Goal: Contribute content

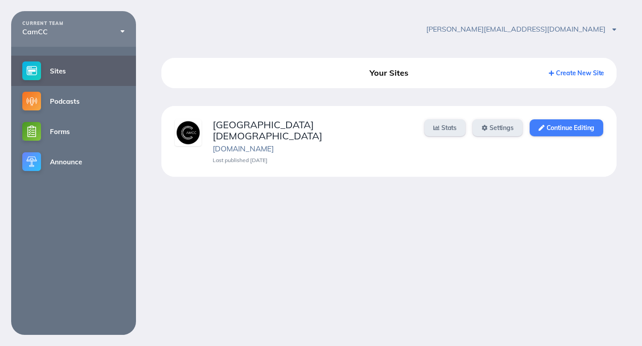
click at [582, 132] on link "Continue Editing" at bounding box center [567, 128] width 74 height 17
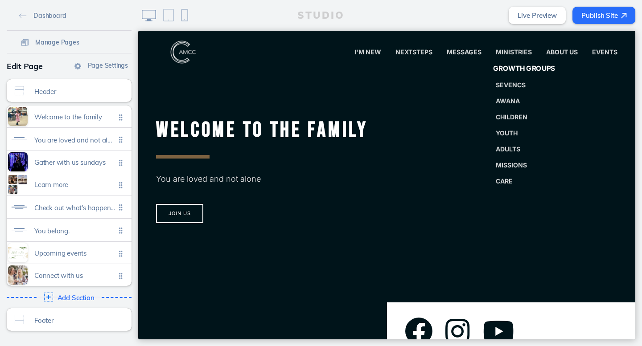
click at [521, 65] on span "Growth Groups" at bounding box center [524, 69] width 62 height 8
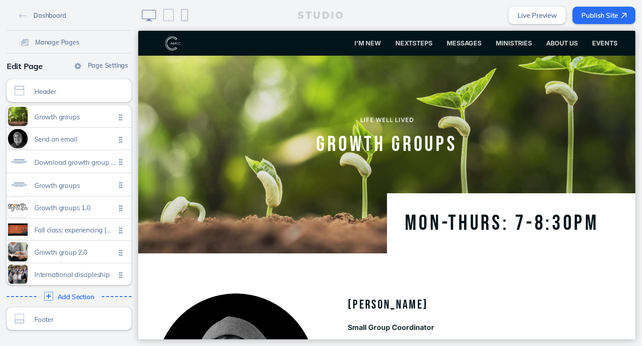
scroll to position [29, 0]
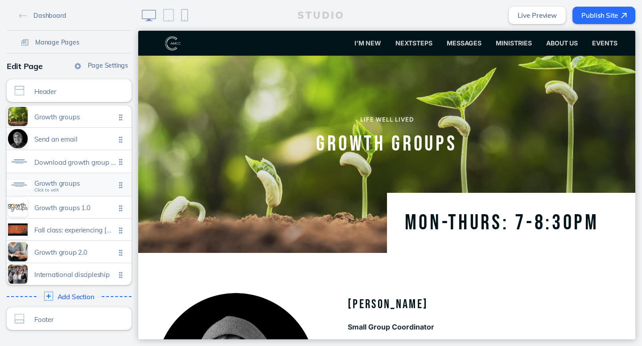
click at [52, 184] on span "Growth groups" at bounding box center [74, 184] width 81 height 8
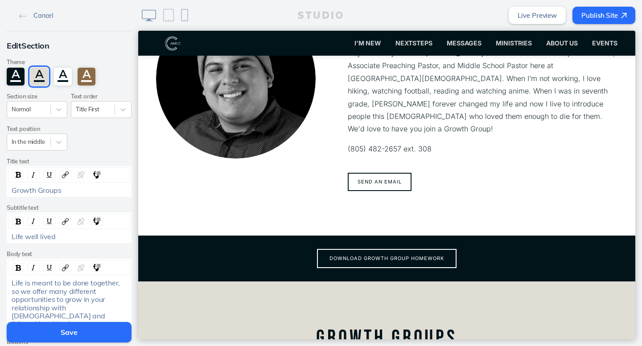
scroll to position [345, 0]
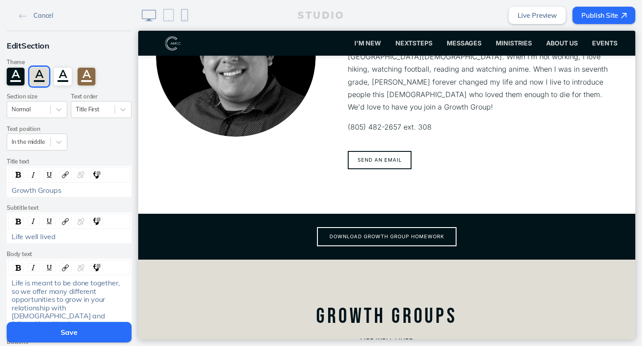
click at [383, 235] on ul "Download growth group homework" at bounding box center [386, 237] width 361 height 24
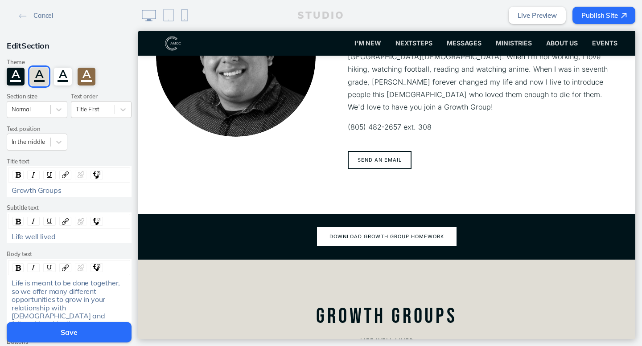
click at [370, 227] on button "Download growth group homework" at bounding box center [387, 236] width 140 height 19
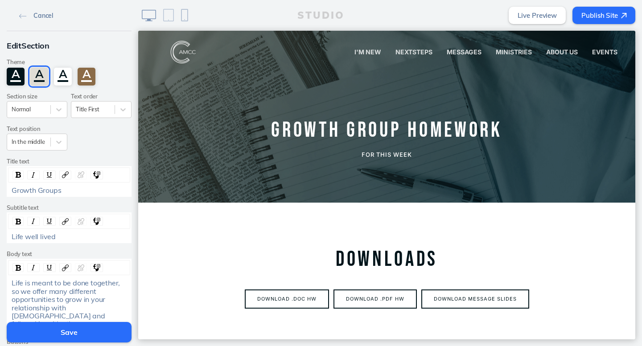
click at [41, 19] on span "Cancel" at bounding box center [43, 16] width 20 height 8
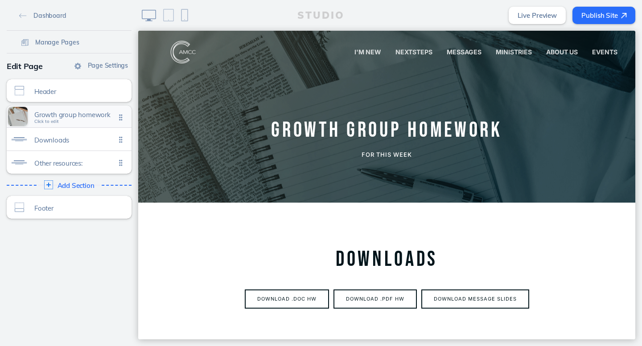
click at [58, 118] on span "Growth group homework" at bounding box center [74, 115] width 81 height 8
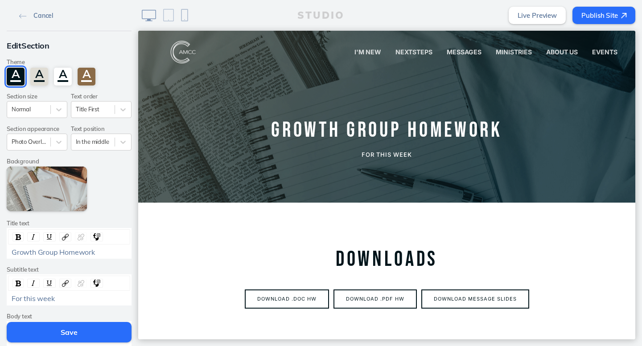
click at [34, 14] on span "Cancel" at bounding box center [43, 16] width 20 height 8
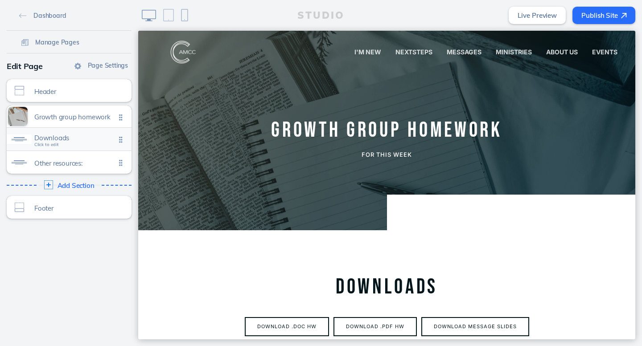
click at [37, 137] on span "Downloads" at bounding box center [74, 138] width 81 height 8
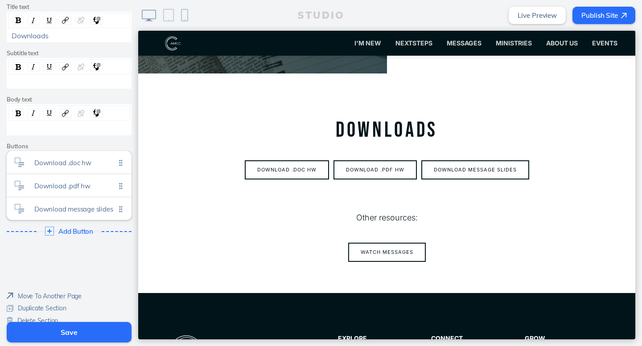
scroll to position [156, 0]
click at [62, 162] on span "Download .doc hw" at bounding box center [74, 160] width 81 height 8
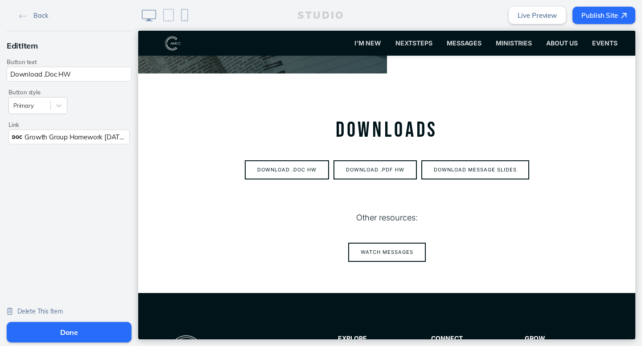
click at [97, 137] on span "Growth Group Homework [DATE].pdf" at bounding box center [81, 137] width 112 height 8
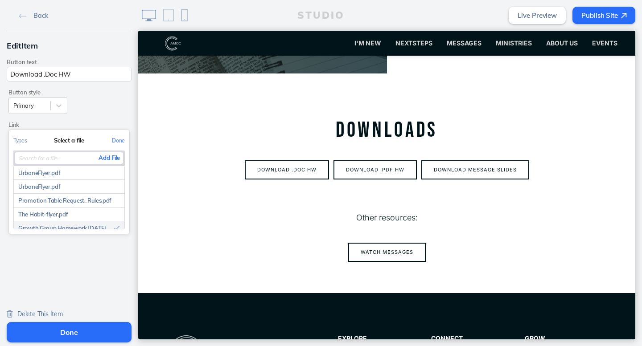
click at [115, 159] on button "Add File" at bounding box center [109, 158] width 28 height 11
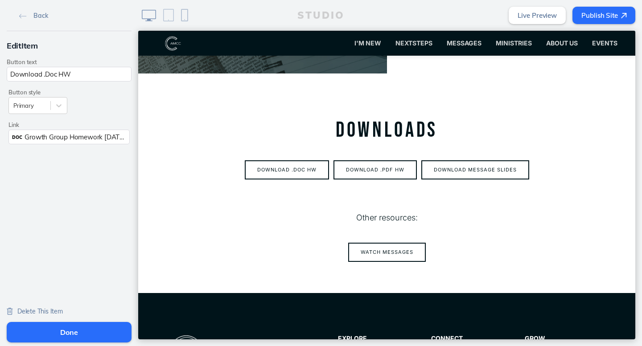
click at [79, 328] on button "Done" at bounding box center [69, 332] width 125 height 21
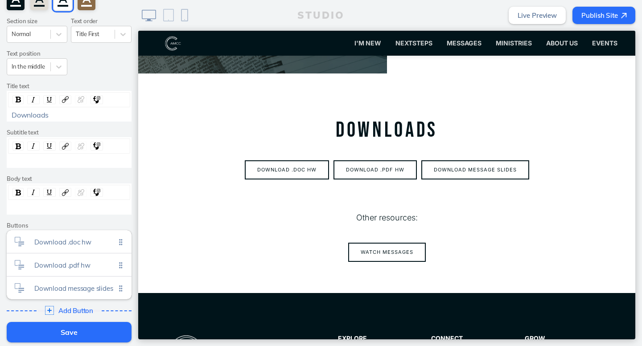
scroll to position [78, 0]
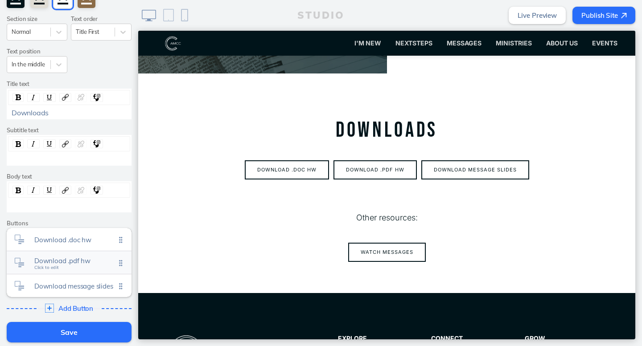
click at [53, 263] on span "Download .pdf hw" at bounding box center [74, 261] width 81 height 8
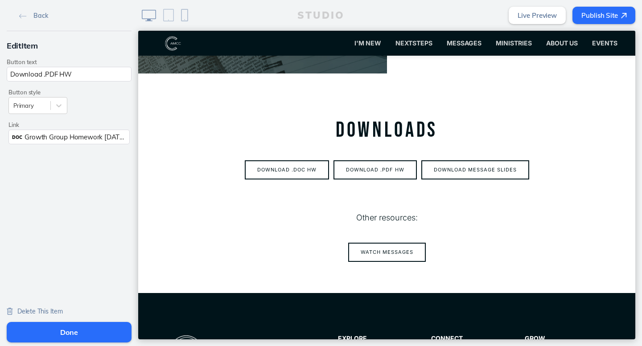
click at [70, 141] on div "DOC Growth Group Homework [DATE].docx" at bounding box center [68, 137] width 121 height 15
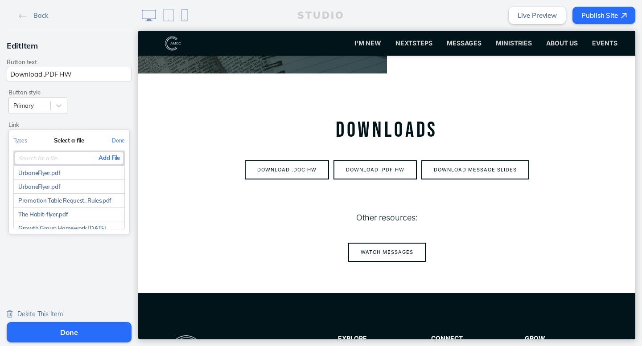
click at [111, 157] on button "Add File" at bounding box center [109, 158] width 28 height 11
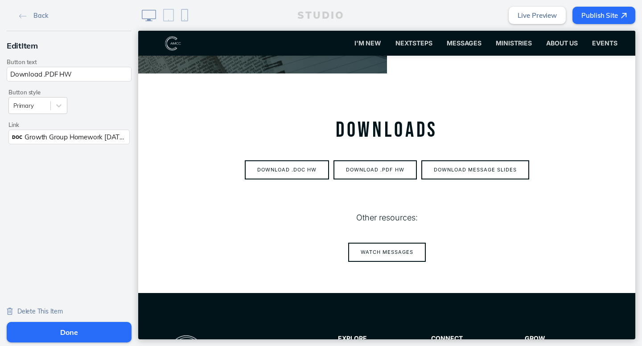
click at [63, 330] on button "Done" at bounding box center [69, 332] width 125 height 21
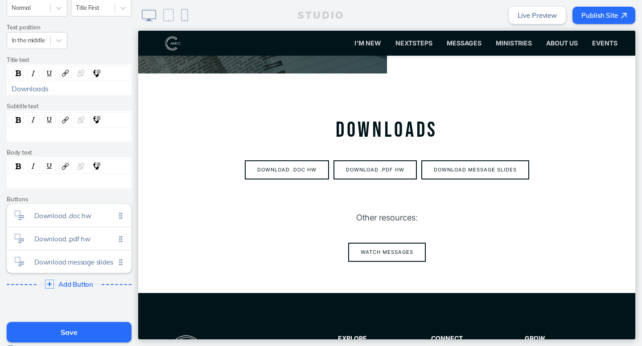
scroll to position [103, 0]
click at [54, 259] on span "Download message slides" at bounding box center [74, 259] width 81 height 8
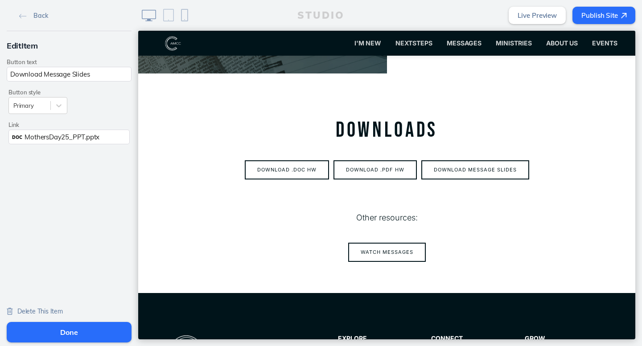
click at [66, 143] on div "DOC MothersDay25_PPT.pptx" at bounding box center [68, 137] width 121 height 15
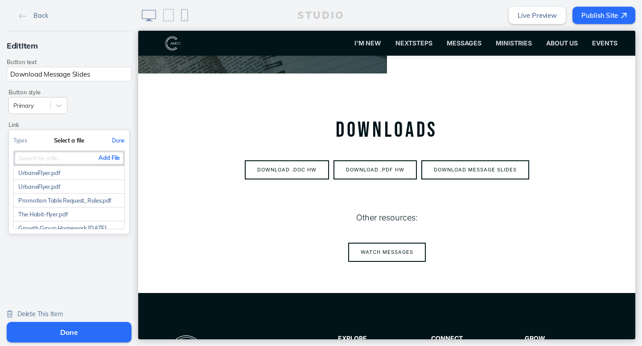
click at [115, 147] on button "Done" at bounding box center [118, 141] width 22 height 20
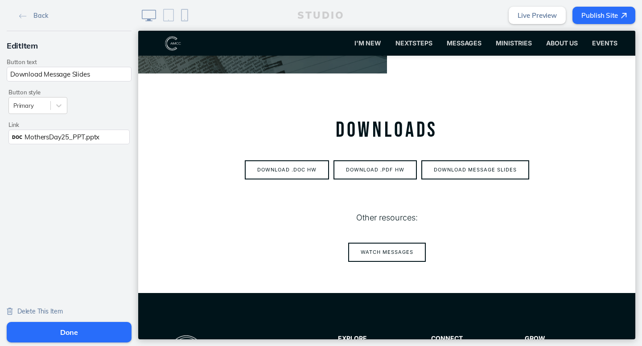
click at [88, 136] on span "MothersDay25_PPT.pptx" at bounding box center [62, 137] width 75 height 8
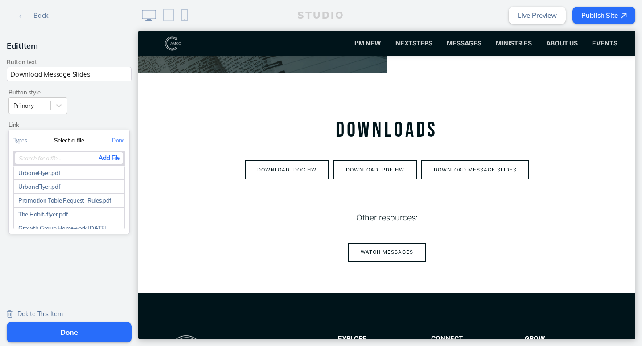
click at [107, 163] on button "Add File" at bounding box center [109, 158] width 28 height 11
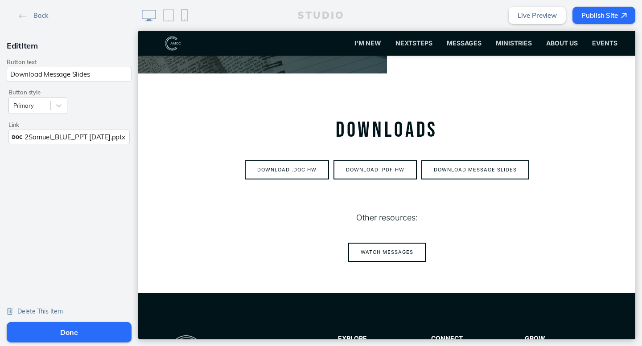
click at [67, 327] on button "Done" at bounding box center [69, 332] width 125 height 21
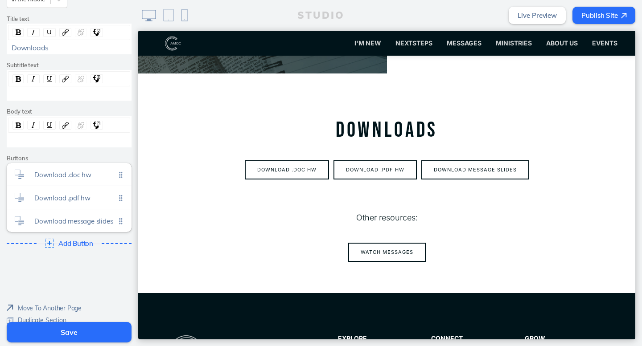
scroll to position [146, 0]
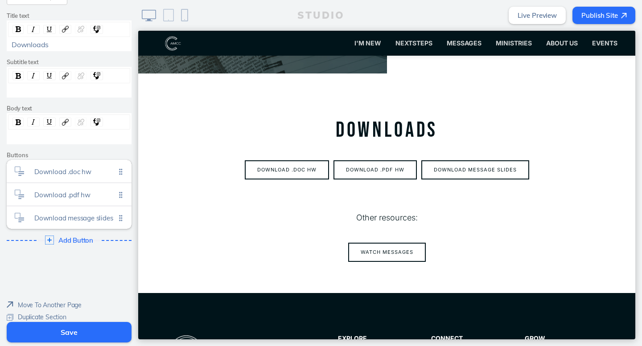
click at [65, 336] on button "Save" at bounding box center [69, 332] width 125 height 21
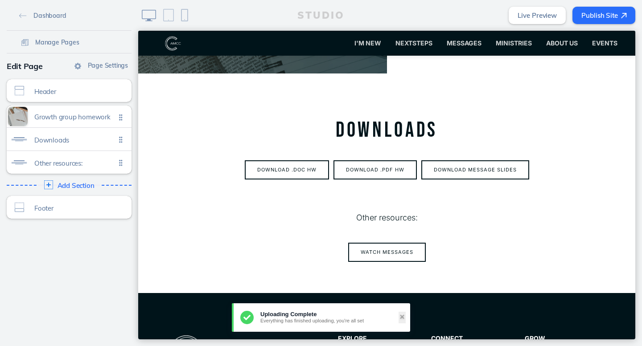
click at [601, 16] on button "Publish Site" at bounding box center [604, 15] width 63 height 17
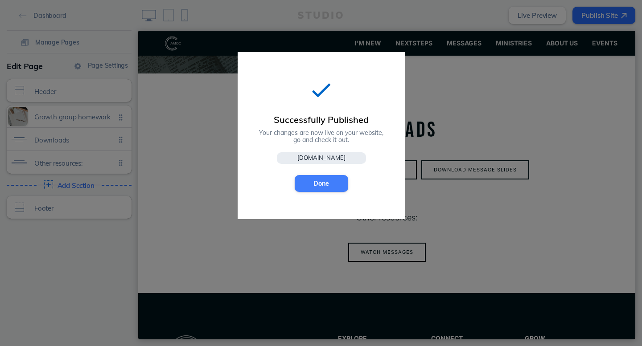
click at [322, 184] on button "Done" at bounding box center [322, 183] width 54 height 17
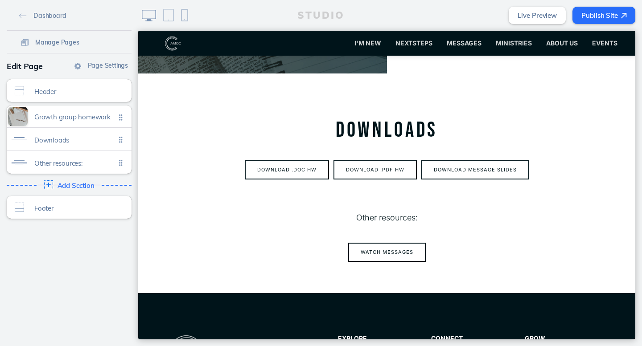
click at [589, 13] on button "Publish Site" at bounding box center [604, 15] width 63 height 17
click at [603, 16] on button "Publish Site" at bounding box center [604, 15] width 63 height 17
click at [594, 21] on button "Publish Site" at bounding box center [604, 15] width 63 height 17
click at [594, 16] on button "Publish Site" at bounding box center [604, 15] width 63 height 17
click at [584, 18] on button "Publish Site" at bounding box center [604, 15] width 63 height 17
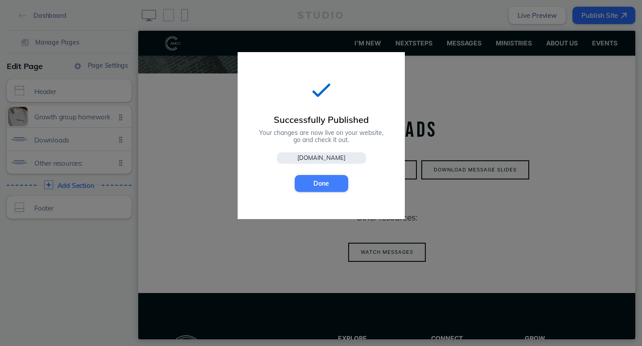
click at [322, 186] on button "Done" at bounding box center [322, 183] width 54 height 17
